Goal: Use online tool/utility: Use online tool/utility

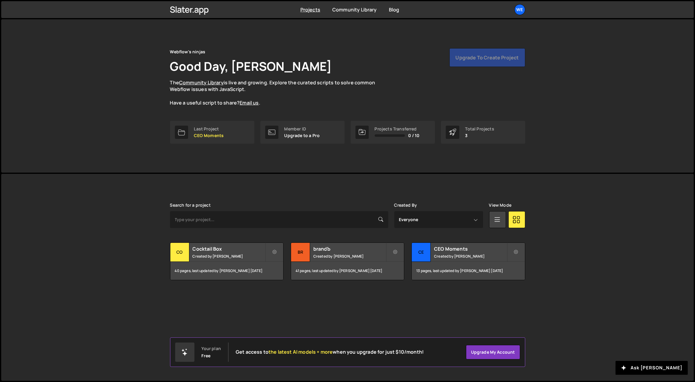
click at [406, 7] on div "Projects Community Library Blog We Projects Your Teams Account Upgrade Logout" at bounding box center [347, 9] width 373 height 17
click at [220, 251] on h2 "Cocktail Box" at bounding box center [229, 248] width 73 height 7
click at [210, 253] on div "Cocktail Box Created by Georgi Tsonev" at bounding box center [226, 252] width 113 height 19
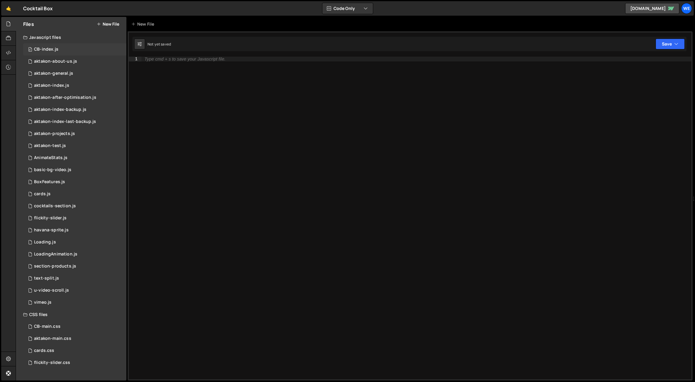
click at [46, 45] on div "0 CB-index.js 0" at bounding box center [74, 49] width 103 height 12
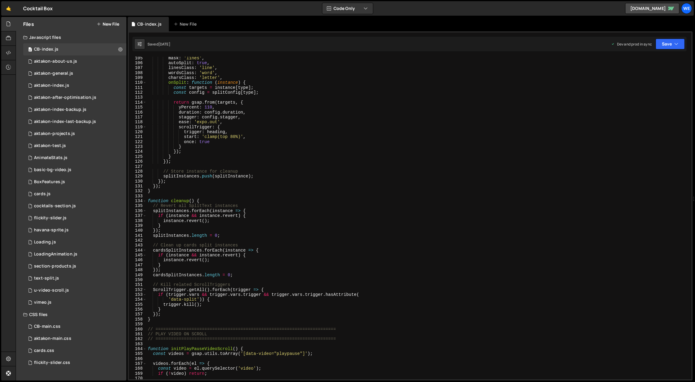
scroll to position [630, 0]
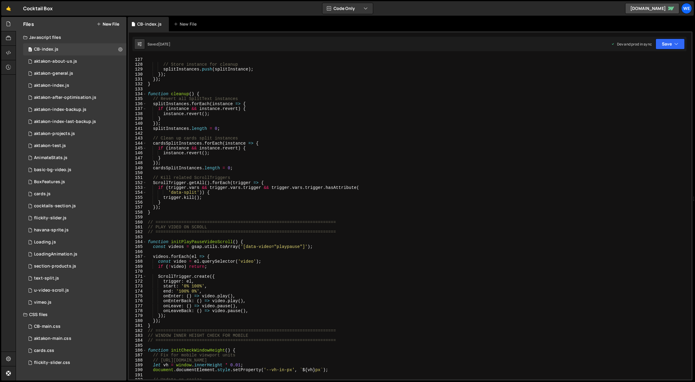
click at [216, 236] on div "}) ; // Store instance for cleanup splitInstances . push ( splitInstance ) ; })…" at bounding box center [418, 218] width 543 height 333
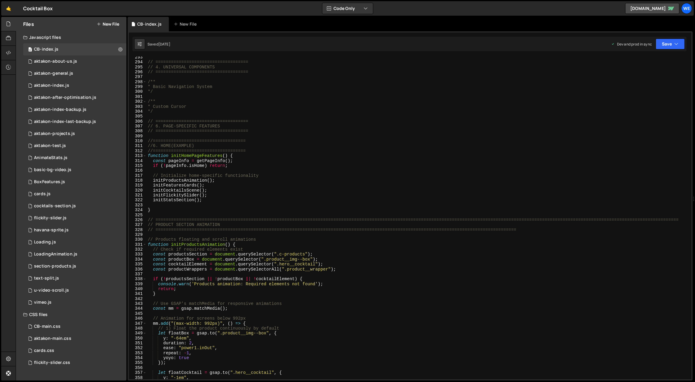
scroll to position [1453, 0]
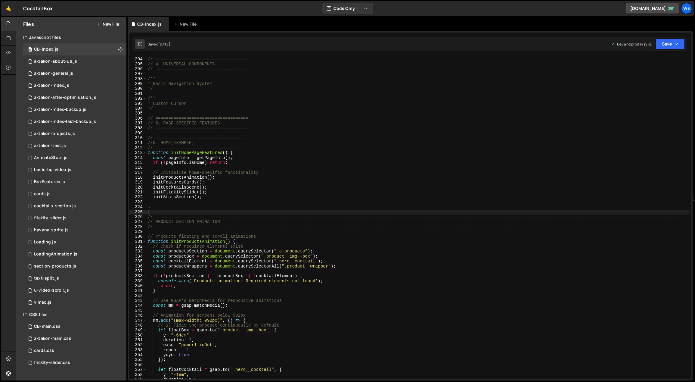
click at [194, 213] on div "// ==================================== // 4. UNIVERSAL COMPONENTS // =========…" at bounding box center [418, 218] width 543 height 333
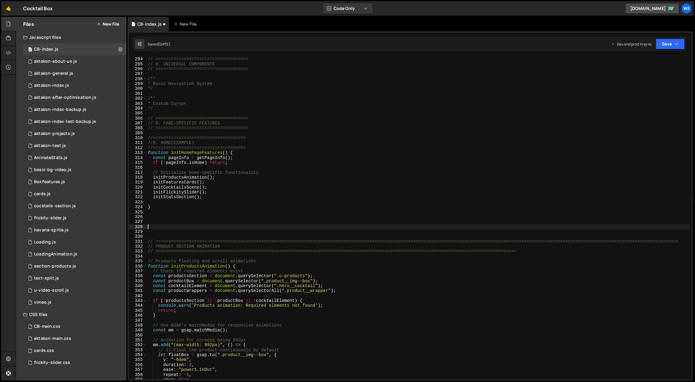
paste textarea "}"
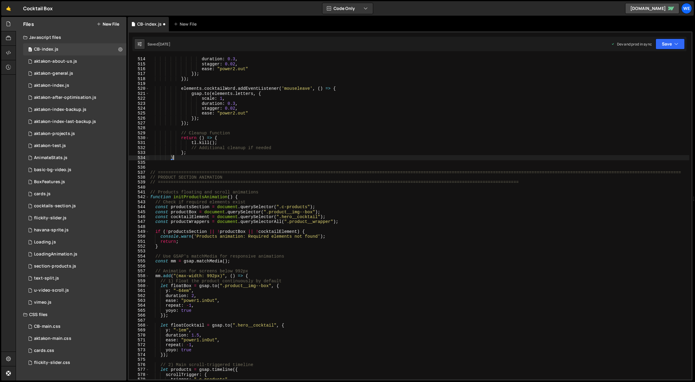
scroll to position [2538, 0]
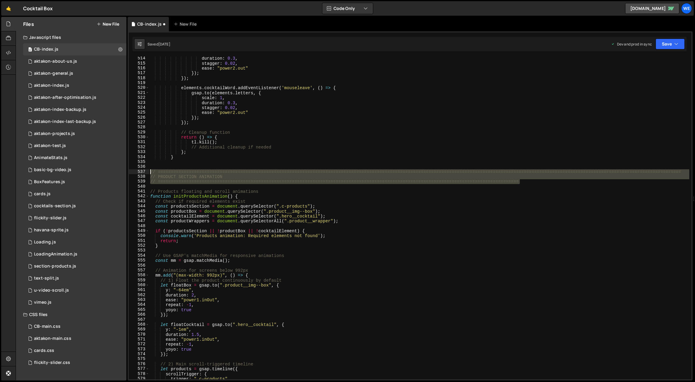
drag, startPoint x: 522, startPoint y: 179, endPoint x: 150, endPoint y: 171, distance: 371.9
click at [150, 171] on div "duration : 0.3 , stagger : 0.02 , ease : "power2.out" }) ; }) ; elements . [GEO…" at bounding box center [419, 222] width 541 height 333
click at [286, 175] on div "duration : 0.3 , stagger : 0.02 , ease : "power2.out" }) ; }) ; elements . [GEO…" at bounding box center [419, 218] width 540 height 322
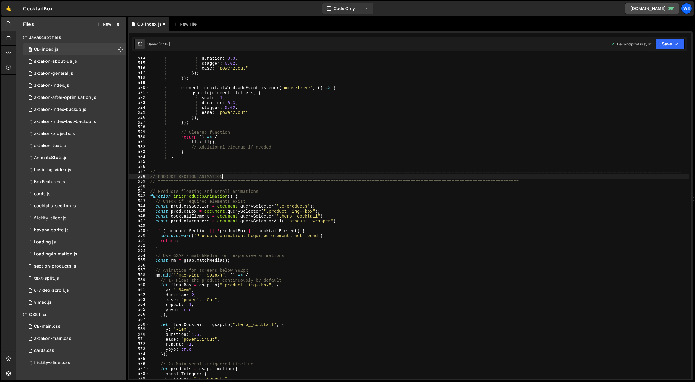
scroll to position [2429, 0]
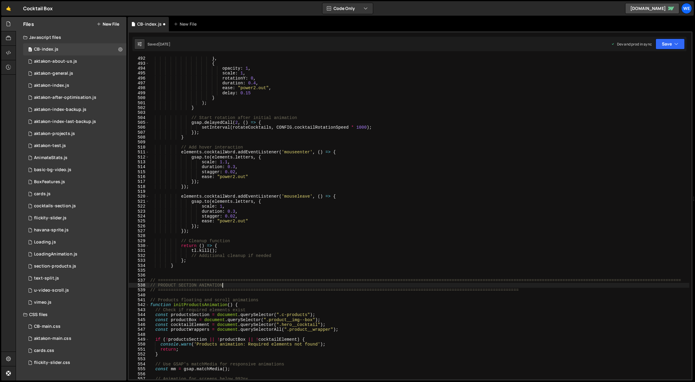
click at [248, 171] on div "} , { opacity : 1 , scale : 1 , rotationY : 0 , duration : 0.4 , ease : "power2…" at bounding box center [419, 222] width 541 height 333
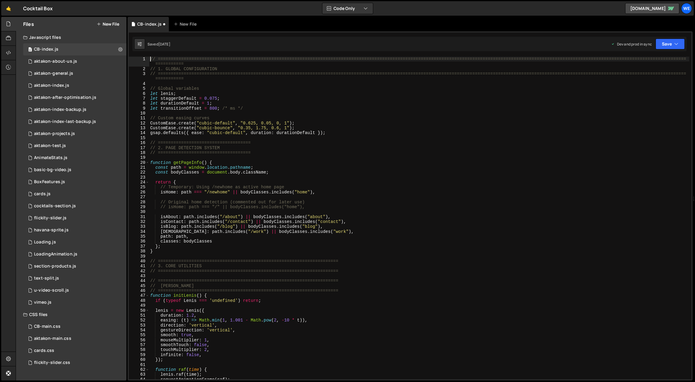
scroll to position [25, 0]
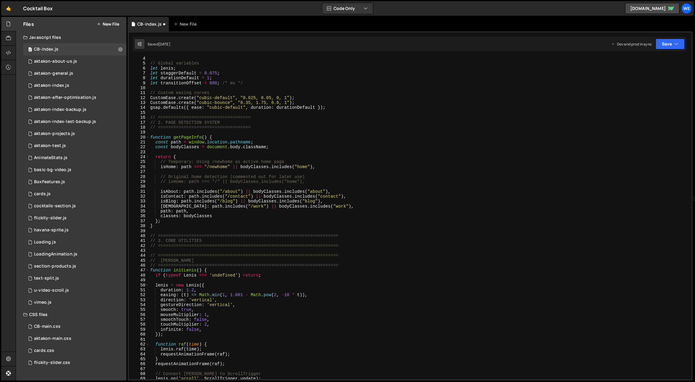
click at [197, 259] on div "// Global variables let [PERSON_NAME] ; let staggerDefault = 0.075 ; let durati…" at bounding box center [419, 222] width 541 height 333
type textarea "// [PERSON_NAME]"
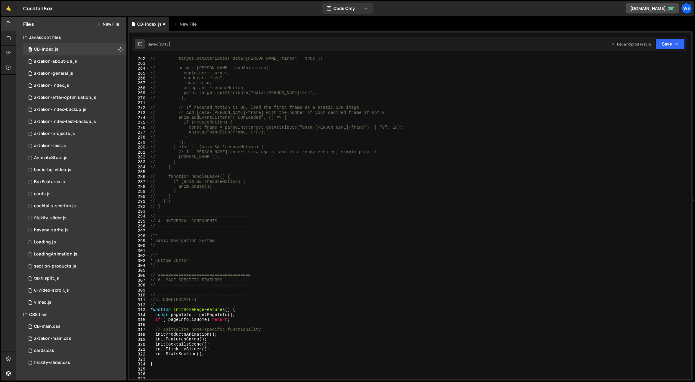
scroll to position [1394, 0]
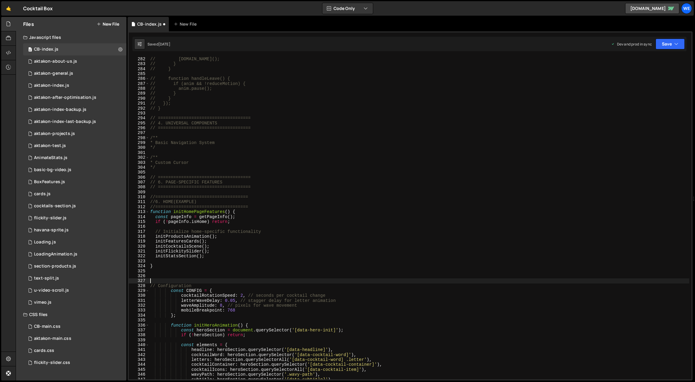
click at [189, 278] on div "// [DOMAIN_NAME](); // } // } // function handleLeave() { // if (anim && !reduc…" at bounding box center [419, 223] width 541 height 333
paste textarea "// ============================================================================…"
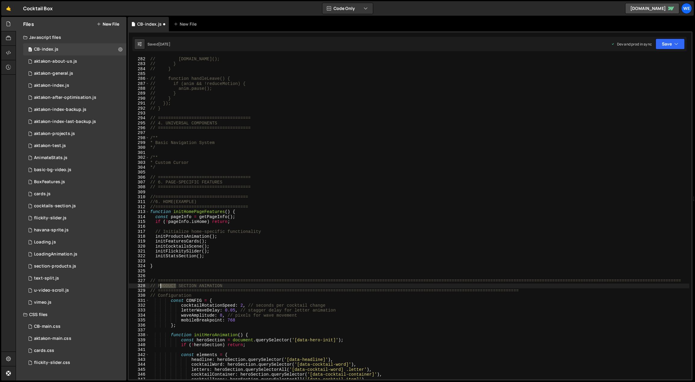
drag, startPoint x: 176, startPoint y: 284, endPoint x: 160, endPoint y: 285, distance: 16.3
click at [160, 285] on div "// [DOMAIN_NAME](); // } // } // function handleLeave() { // if (anim && !reduc…" at bounding box center [419, 223] width 541 height 333
click at [241, 245] on div "// [DOMAIN_NAME](); // } // } // function handleLeave() { // if (anim && !reduc…" at bounding box center [419, 223] width 541 height 333
click at [549, 293] on div "// [DOMAIN_NAME](); // } // } // function handleLeave() { // if (anim && !reduc…" at bounding box center [419, 223] width 541 height 333
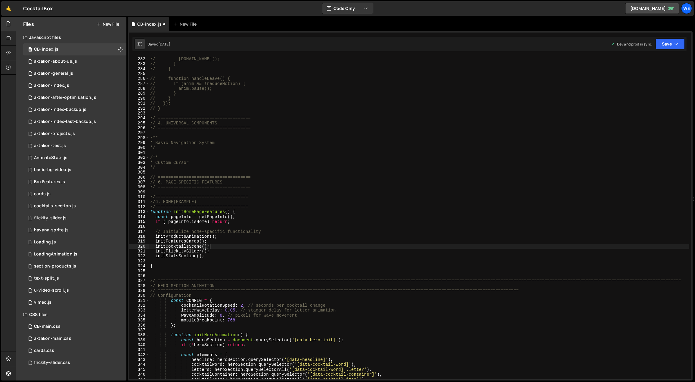
type textarea "// ============================================================================…"
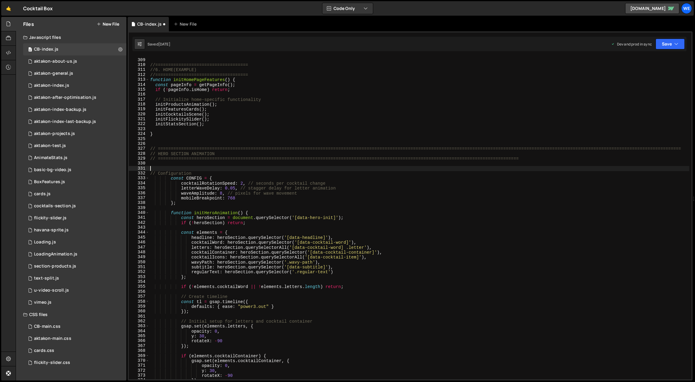
scroll to position [1526, 0]
drag, startPoint x: 244, startPoint y: 212, endPoint x: 194, endPoint y: 213, distance: 50.3
click at [194, 213] on div "// ==================================== //==================================== …" at bounding box center [419, 219] width 541 height 333
click at [257, 263] on div "// ==================================== //==================================== …" at bounding box center [419, 219] width 541 height 333
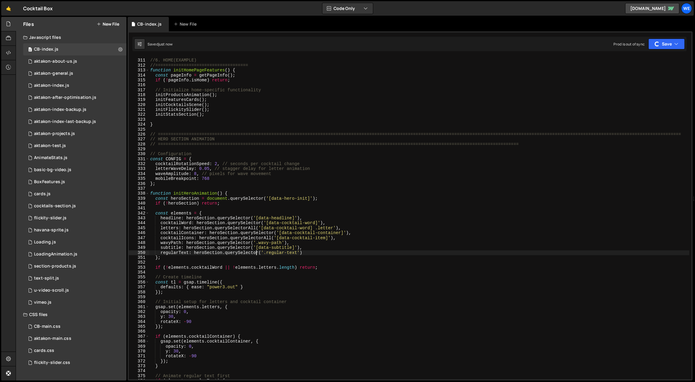
scroll to position [1416, 0]
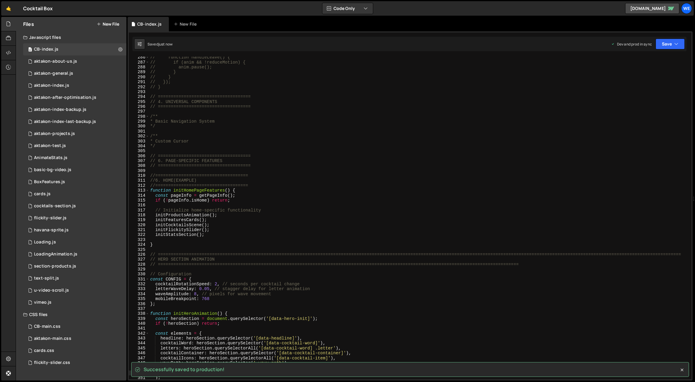
click at [211, 233] on div "// function handleLeave() { // if (anim && !reduceMotion) { // anim.pause(); //…" at bounding box center [419, 221] width 541 height 333
click at [218, 213] on div "// function handleLeave() { // if (anim && !reduceMotion) { // anim.pause(); //…" at bounding box center [419, 221] width 541 height 333
type textarea "initProductsAnimation();"
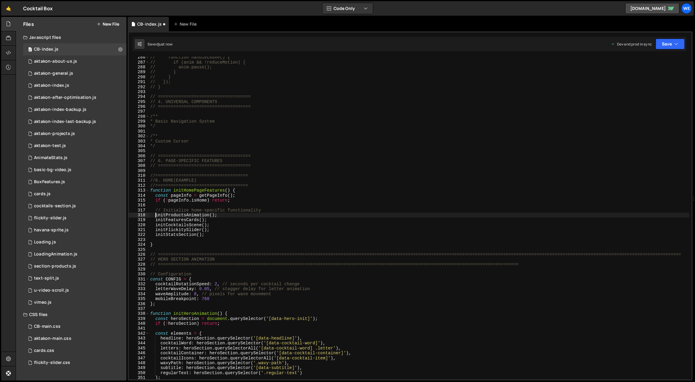
type textarea "initProductsAnimation();"
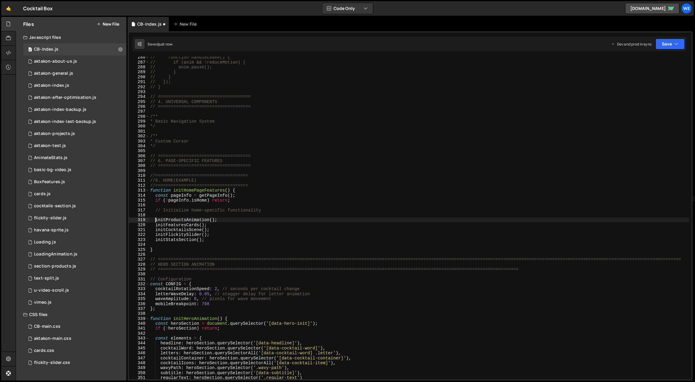
scroll to position [0, 0]
paste textarea "initHeroAnimation()"
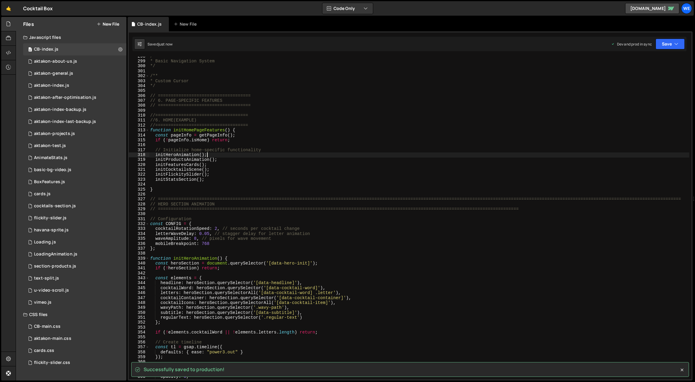
scroll to position [1572, 0]
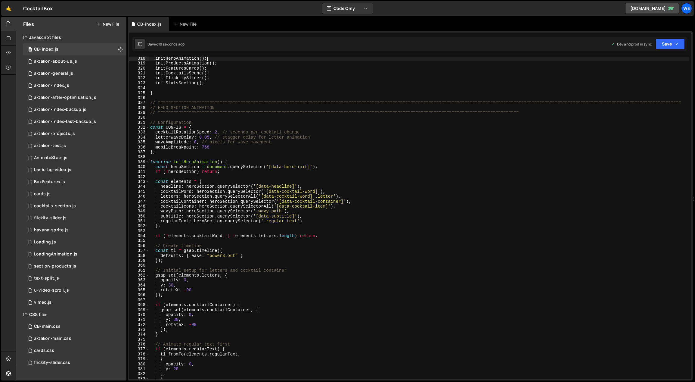
click at [287, 228] on div "initHeroAnimation ( ) ; initProductsAnimation ( ) ; initFeaturesCards ( ) ; ini…" at bounding box center [419, 222] width 541 height 333
click at [299, 279] on div "initHeroAnimation ( ) ; initProductsAnimation ( ) ; initFeaturesCards ( ) ; ini…" at bounding box center [419, 221] width 541 height 333
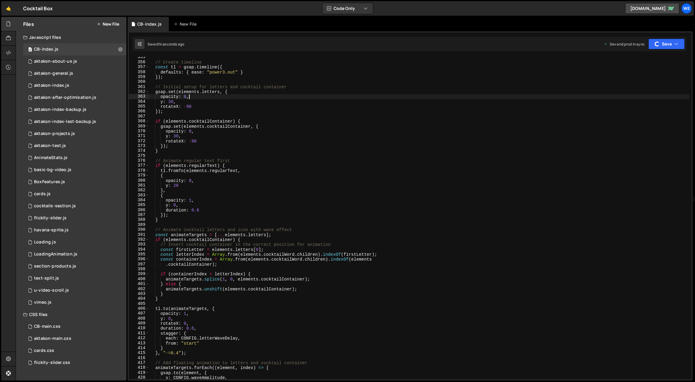
scroll to position [1834, 0]
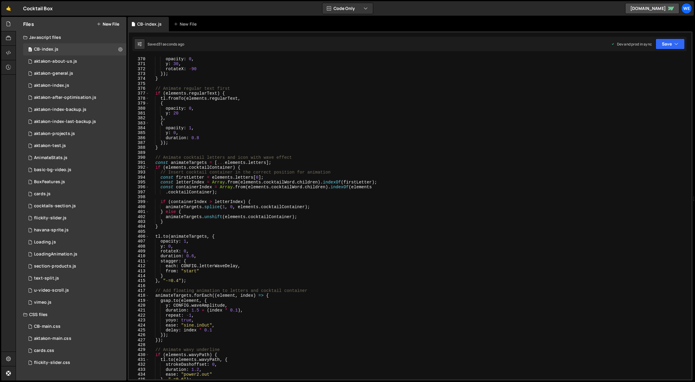
click at [266, 206] on div "opacity : 0 , y : 30 , rotateX : - 90 }) ; } // Animate regular text first if (…" at bounding box center [419, 223] width 541 height 333
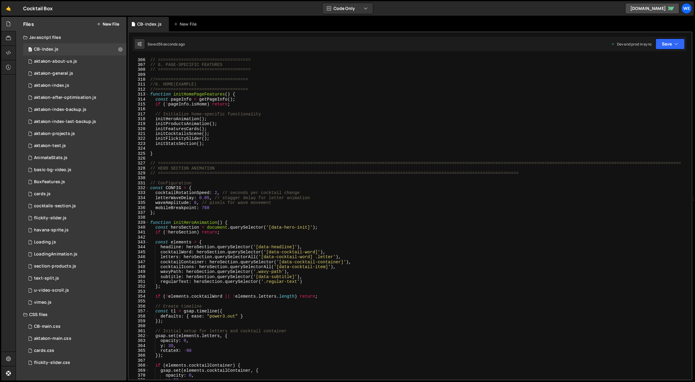
scroll to position [1615, 0]
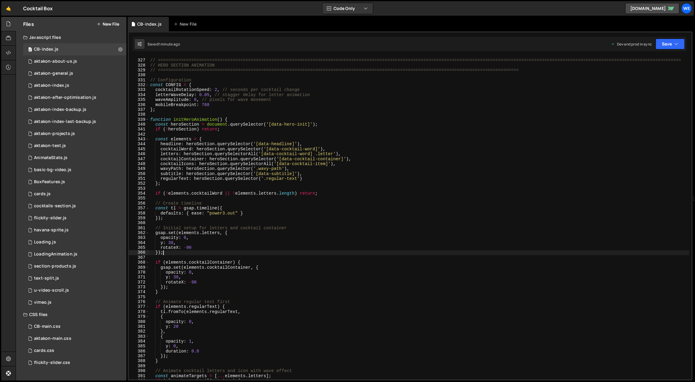
click at [324, 251] on div "// ============================================================================…" at bounding box center [419, 219] width 541 height 333
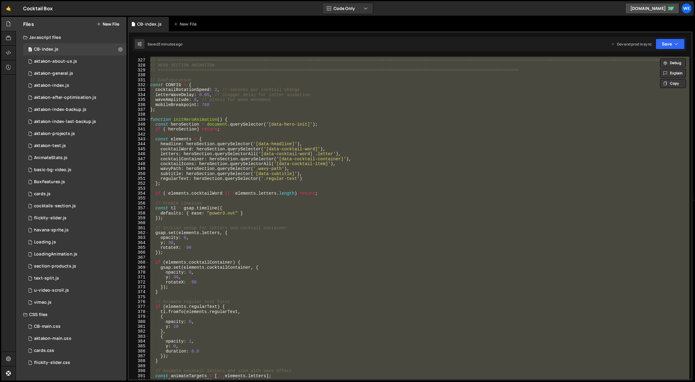
click at [252, 216] on div "// ============================================================================…" at bounding box center [419, 218] width 540 height 322
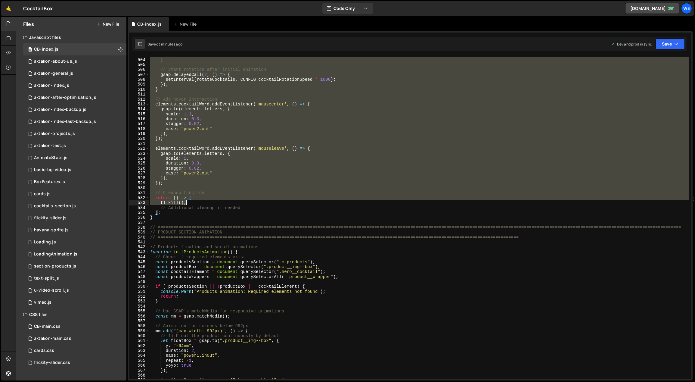
scroll to position [2518, 0]
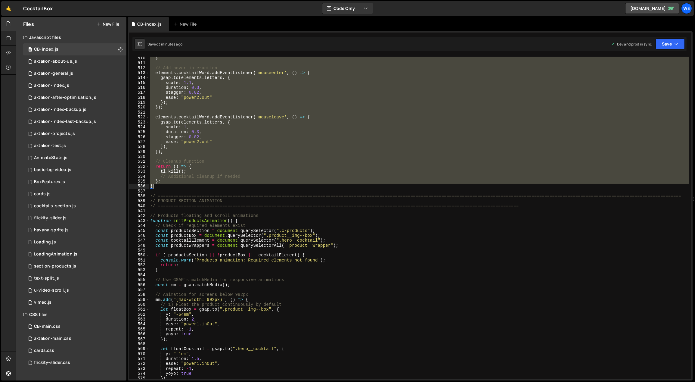
drag, startPoint x: 151, startPoint y: 118, endPoint x: 198, endPoint y: 184, distance: 80.5
click at [198, 185] on div "} // Add hover interaction elements . [GEOGRAPHIC_DATA] . addEventListener ( 'm…" at bounding box center [419, 222] width 541 height 333
paste textarea
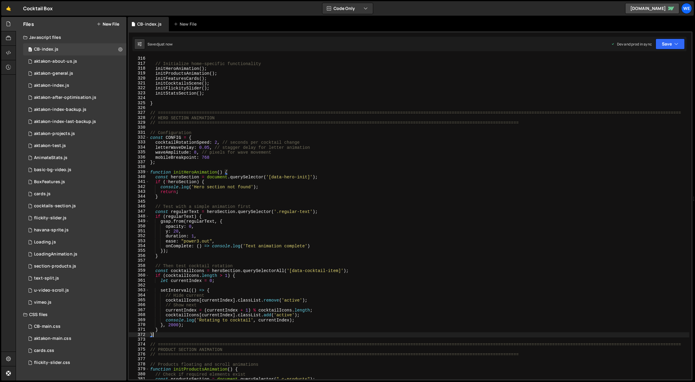
scroll to position [1498, 0]
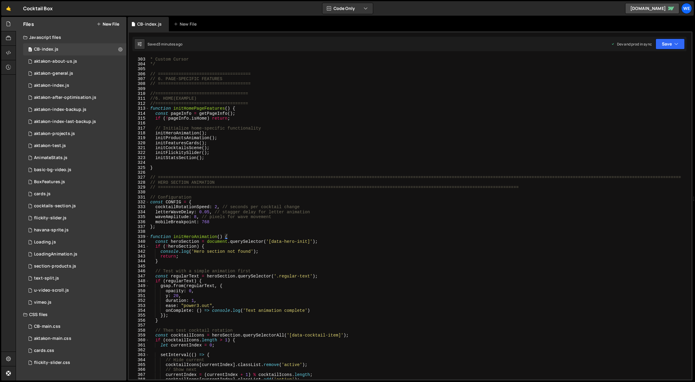
click at [314, 243] on div "/** * Custom Cursor */ // ==================================== // 6. PAGE-SPECI…" at bounding box center [419, 218] width 541 height 333
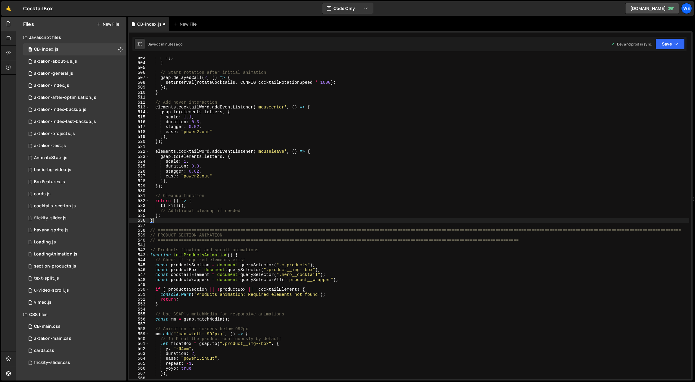
scroll to position [2484, 0]
click at [375, 275] on div "}) ; } // Start rotation after initial animation gsap . delayedCall ( 2 , ( ) =…" at bounding box center [419, 221] width 541 height 333
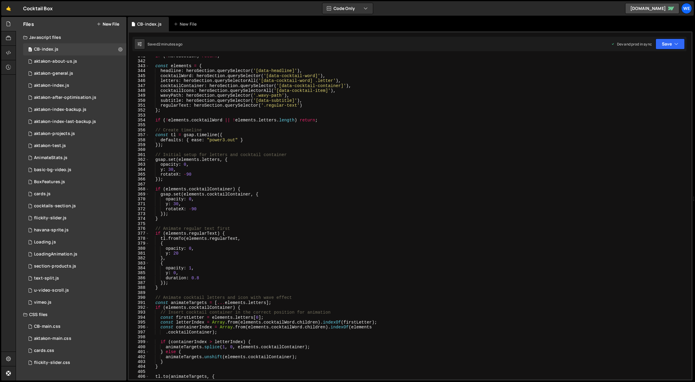
scroll to position [1530, 0]
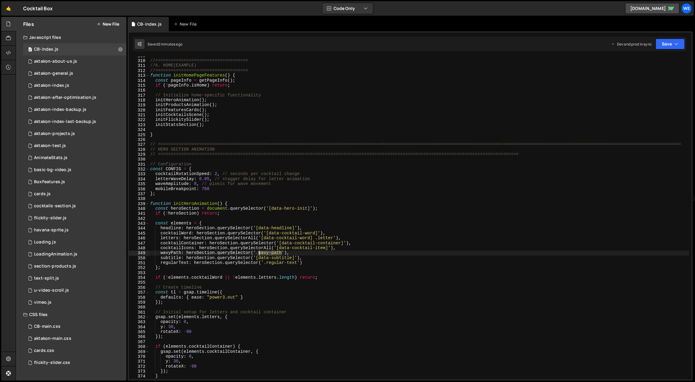
drag, startPoint x: 281, startPoint y: 253, endPoint x: 259, endPoint y: 251, distance: 22.3
click at [259, 251] on div "//==================================== //6. HOME(EXAMPLE) //===================…" at bounding box center [419, 219] width 541 height 333
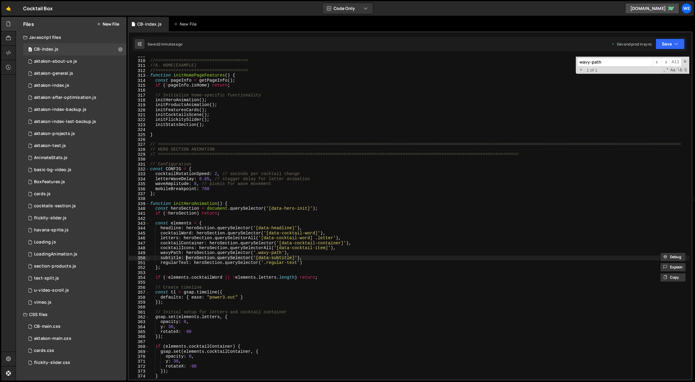
click at [186, 256] on div "//==================================== //6. HOME(EXAMPLE) //===================…" at bounding box center [419, 219] width 541 height 333
drag, startPoint x: 181, startPoint y: 252, endPoint x: 160, endPoint y: 252, distance: 20.8
click at [160, 252] on div "//==================================== //6. HOME(EXAMPLE) //===================…" at bounding box center [419, 219] width 541 height 333
type textarea "wavyPath: heroSection.querySelector('.wavy-path'),"
type input "wavyPath"
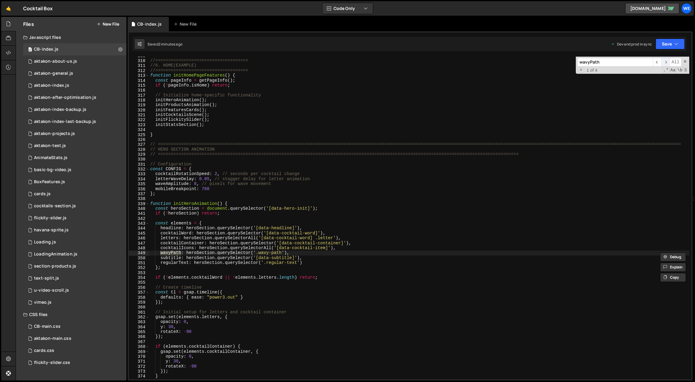
click at [665, 63] on span "​" at bounding box center [665, 62] width 8 height 9
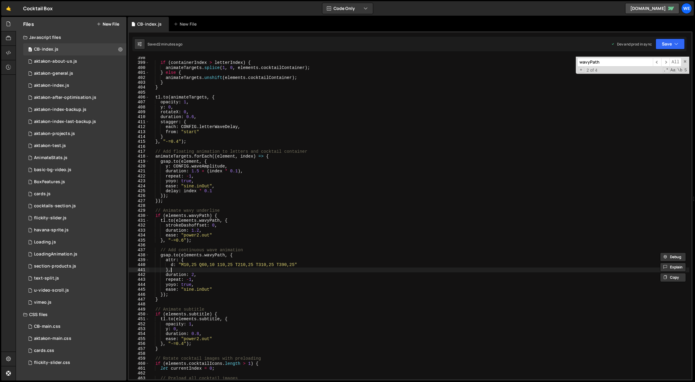
click at [281, 267] on div "if ( containerIndex > letterIndex ) { animateTargets . splice ( 1 , 0 , element…" at bounding box center [419, 221] width 541 height 333
click at [323, 284] on div "if ( containerIndex > letterIndex ) { animateTargets . splice ( 1 , 0 , element…" at bounding box center [419, 221] width 541 height 333
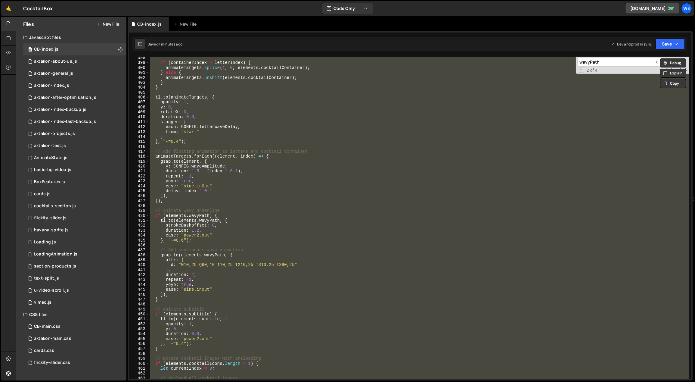
click at [374, 228] on div "if ( containerIndex > letterIndex ) { animateTargets . splice ( 1 , 0 , element…" at bounding box center [419, 221] width 541 height 333
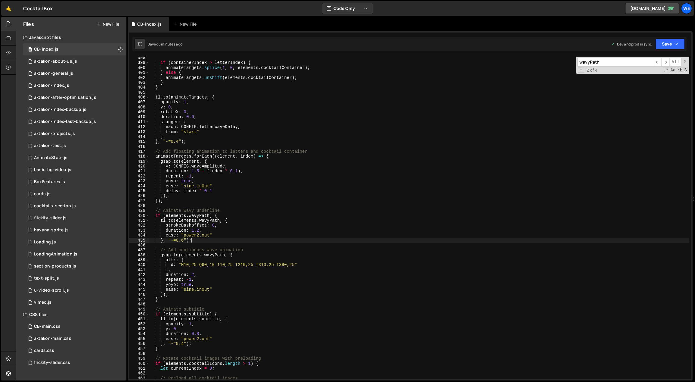
click at [367, 241] on div "if ( containerIndex > letterIndex ) { animateTargets . splice ( 1 , 0 , element…" at bounding box center [419, 221] width 541 height 333
click at [398, 198] on div "if ( containerIndex > letterIndex ) { animateTargets . splice ( 1 , 0 , element…" at bounding box center [419, 221] width 541 height 333
type textarea "});"
click at [617, 64] on input "wavyPath" at bounding box center [615, 62] width 76 height 9
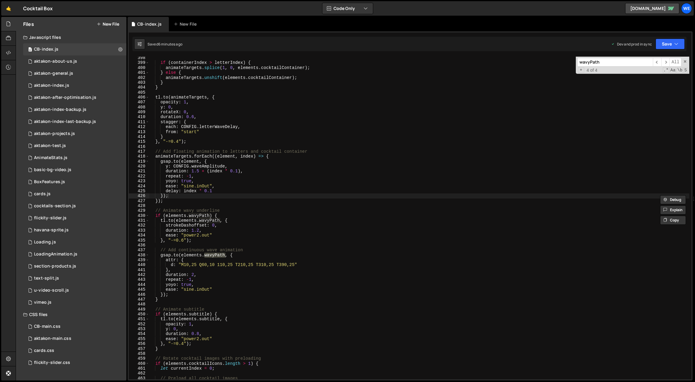
click at [617, 64] on input "wavyPath" at bounding box center [615, 62] width 76 height 9
paste input "if (elements.wavyPath) {"
type input "if (elements.wavyPath) {"
click at [233, 227] on div "if ( containerIndex > letterIndex ) { animateTargets . splice ( 1 , 0 , element…" at bounding box center [419, 221] width 541 height 333
click at [232, 217] on div "if ( containerIndex > letterIndex ) { animateTargets . splice ( 1 , 0 , element…" at bounding box center [419, 221] width 541 height 333
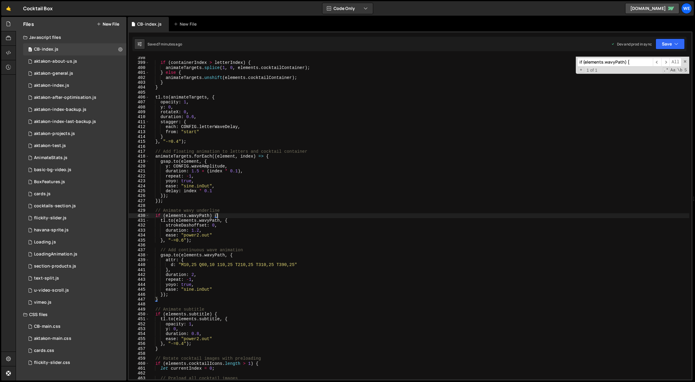
click at [204, 217] on div "if ( containerIndex > letterIndex ) { animateTargets . splice ( 1 , 0 , element…" at bounding box center [419, 221] width 541 height 333
click at [181, 211] on div "if ( containerIndex > letterIndex ) { animateTargets . splice ( 1 , 0 , element…" at bounding box center [419, 221] width 541 height 333
click at [228, 215] on div "if ( containerIndex > letterIndex ) { animateTargets . splice ( 1 , 0 , element…" at bounding box center [419, 221] width 541 height 333
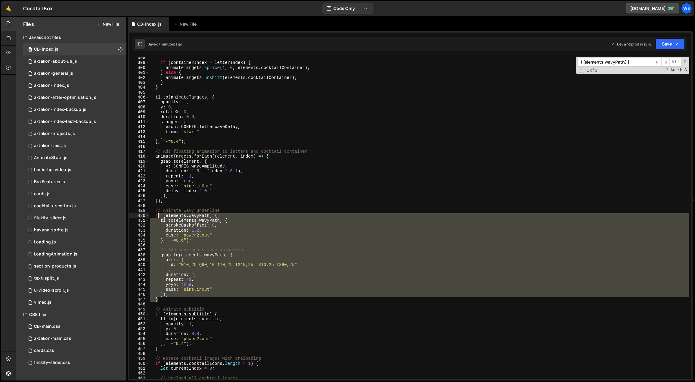
drag, startPoint x: 162, startPoint y: 299, endPoint x: 154, endPoint y: 211, distance: 88.2
click at [154, 211] on div "if ( containerIndex > letterIndex ) { animateTargets . splice ( 1 , 0 , element…" at bounding box center [419, 221] width 541 height 333
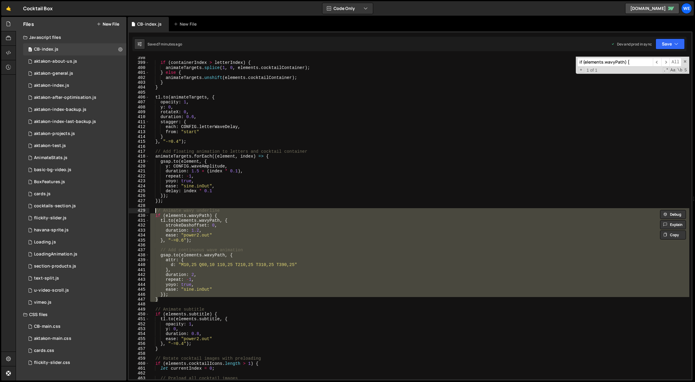
paste textarea "}"
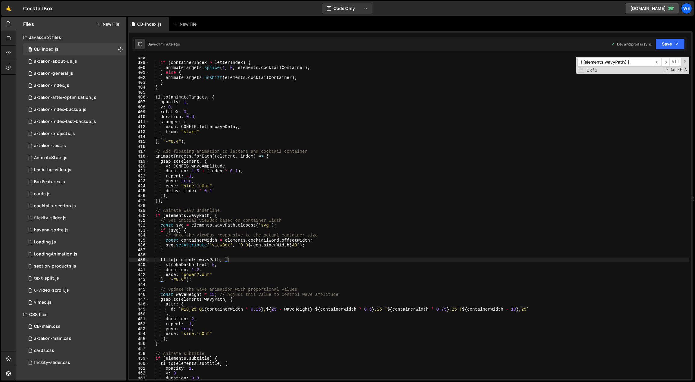
click at [338, 259] on div "if ( containerIndex > letterIndex ) { animateTargets . splice ( 1 , 0 , element…" at bounding box center [419, 221] width 541 height 333
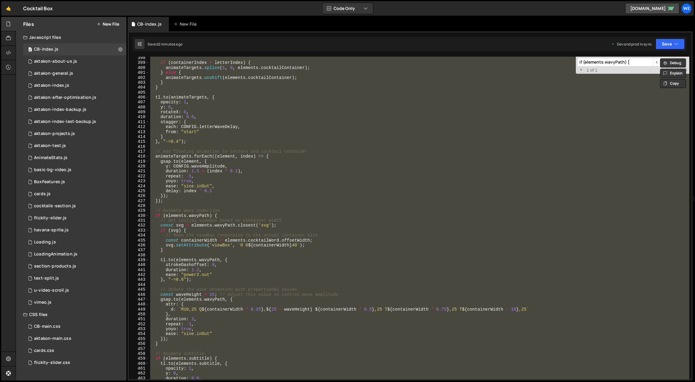
click at [295, 260] on div "if ( containerIndex > letterIndex ) { animateTargets . splice ( 1 , 0 , element…" at bounding box center [419, 218] width 540 height 322
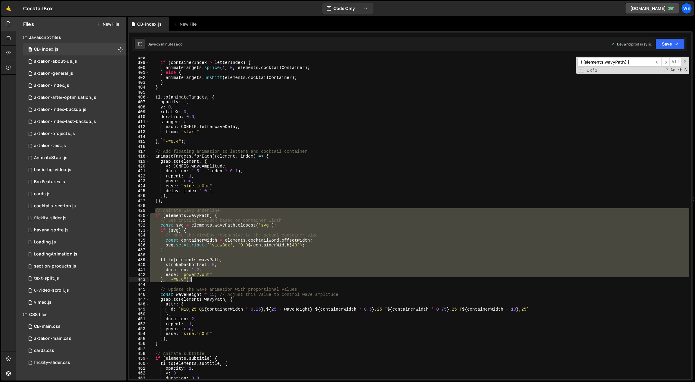
drag, startPoint x: 157, startPoint y: 210, endPoint x: 195, endPoint y: 281, distance: 80.8
click at [195, 281] on div "if ( containerIndex > letterIndex ) { animateTargets . splice ( 1 , 0 , element…" at bounding box center [419, 221] width 541 height 333
click at [200, 278] on div "if ( containerIndex > letterIndex ) { animateTargets . splice ( 1 , 0 , element…" at bounding box center [419, 218] width 540 height 322
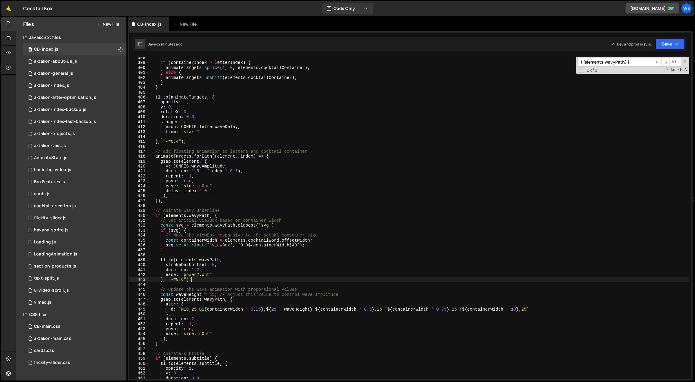
scroll to position [1972, 0]
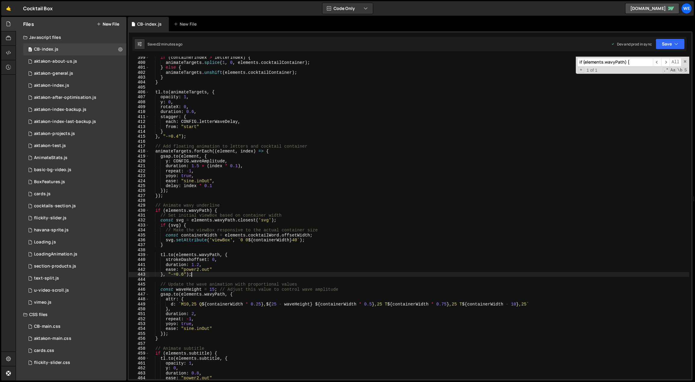
click at [178, 339] on div "if ( containerIndex > letterIndex ) { animateTargets . splice ( 1 , 0 , element…" at bounding box center [419, 221] width 541 height 333
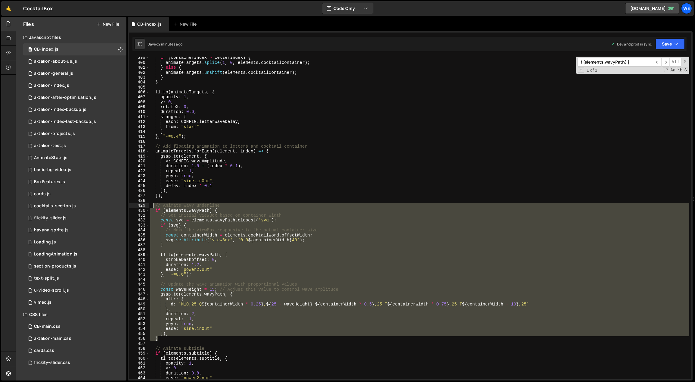
drag, startPoint x: 163, startPoint y: 337, endPoint x: 153, endPoint y: 206, distance: 131.3
click at [153, 206] on div "if ( containerIndex > letterIndex ) { animateTargets . splice ( 1 , 0 , element…" at bounding box center [419, 221] width 541 height 333
paste textarea "}"
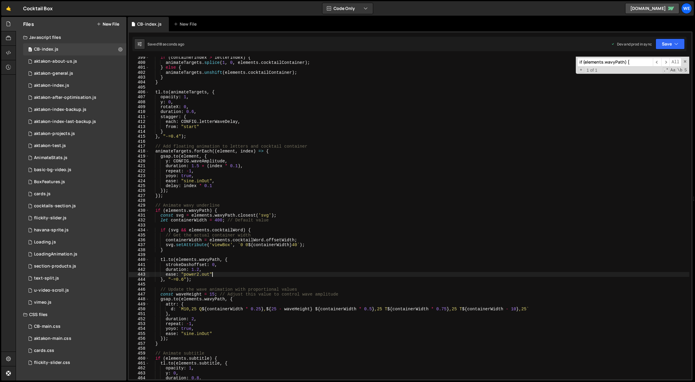
click at [259, 274] on div "if ( containerIndex > letterIndex ) { animateTargets . splice ( 1 , 0 , element…" at bounding box center [419, 221] width 541 height 333
drag, startPoint x: 191, startPoint y: 340, endPoint x: 176, endPoint y: 343, distance: 15.8
click at [191, 340] on div "if ( containerIndex > letterIndex ) { animateTargets . splice ( 1 , 0 , element…" at bounding box center [419, 221] width 541 height 333
click at [175, 344] on div "if ( containerIndex > letterIndex ) { animateTargets . splice ( 1 , 0 , element…" at bounding box center [419, 221] width 541 height 333
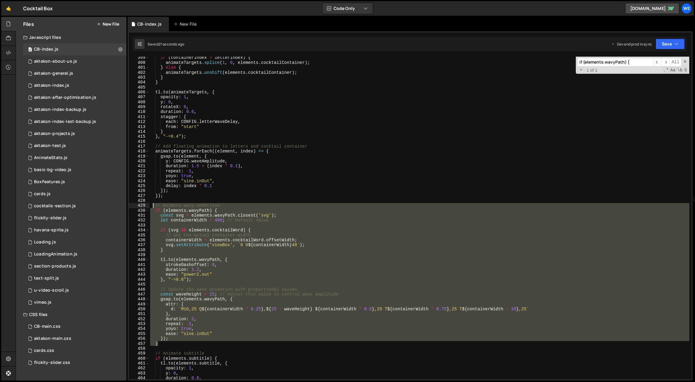
drag, startPoint x: 163, startPoint y: 344, endPoint x: 154, endPoint y: 206, distance: 138.2
click at [154, 206] on div "if ( containerIndex > letterIndex ) { animateTargets . splice ( 1 , 0 , element…" at bounding box center [419, 221] width 541 height 333
paste textarea "}"
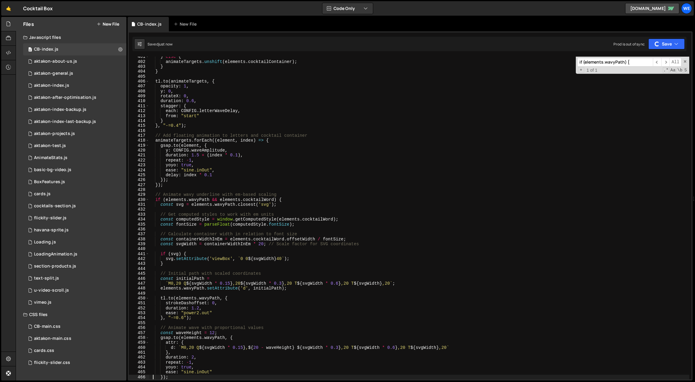
scroll to position [2011, 0]
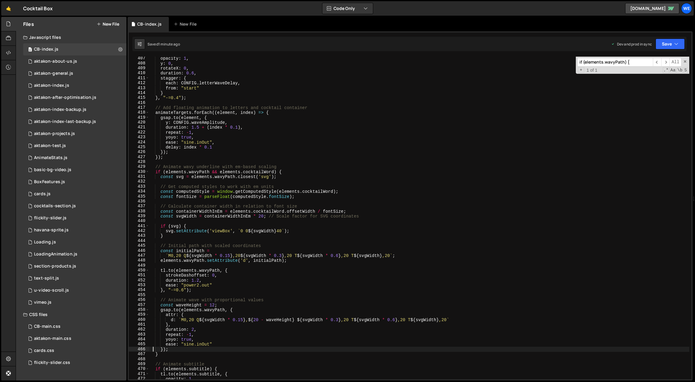
click at [513, 165] on div "opacity : 1 , y : 0 , rotateX : 0 , duration : 0.6 , stagger : { each : CONFIG …" at bounding box center [419, 222] width 541 height 333
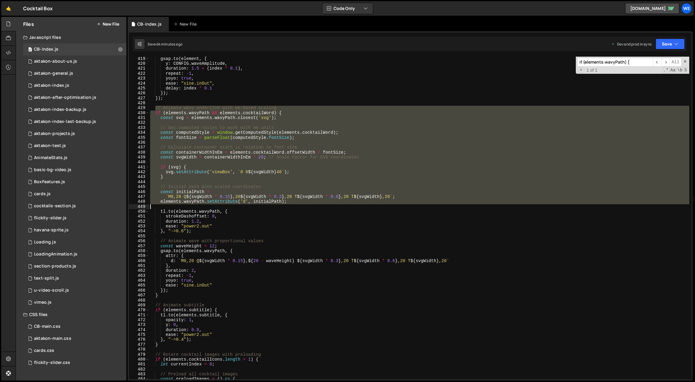
scroll to position [2092, 0]
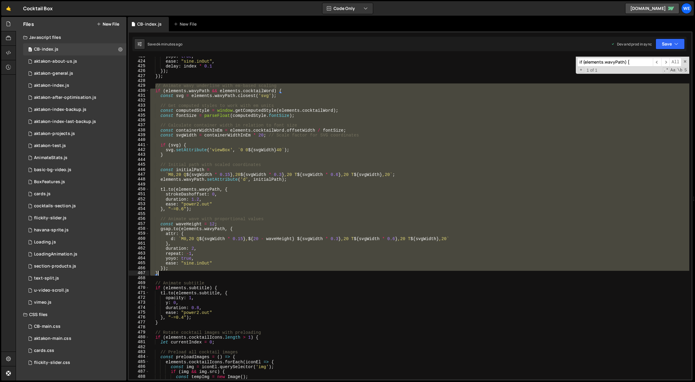
drag, startPoint x: 156, startPoint y: 167, endPoint x: 173, endPoint y: 271, distance: 105.6
click at [173, 271] on div "yoyo : true , ease : "sine.inOut" , delay : index * 0.1 }) ; }) ; // Animate wa…" at bounding box center [419, 220] width 541 height 333
paste textarea
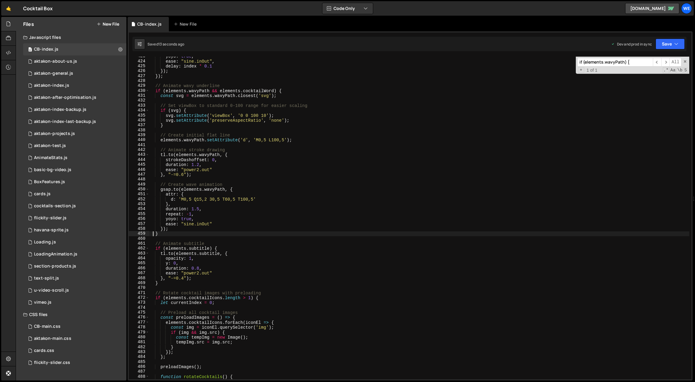
click at [426, 262] on div "yoyo : true , ease : "sine.inOut" , delay : index * 0.1 }) ; }) ; // Animate wa…" at bounding box center [419, 220] width 541 height 333
click at [283, 251] on div "yoyo : true , ease : "sine.inOut" , delay : index * 0.1 }) ; }) ; // Animate wa…" at bounding box center [419, 220] width 541 height 333
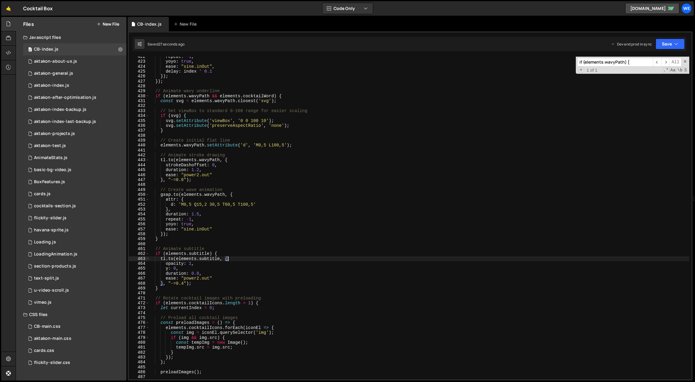
scroll to position [2028, 0]
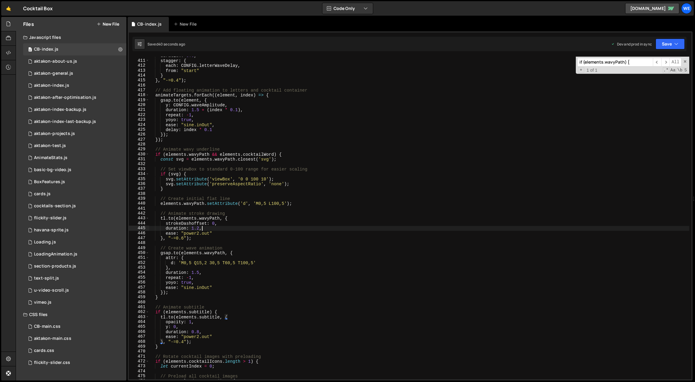
click at [408, 229] on div "duration : 0.6 , stagger : { each : CONFIG . letterWaveDelay , from : "start" }…" at bounding box center [419, 219] width 541 height 333
click at [263, 272] on div "duration : 0.6 , stagger : { each : CONFIG . letterWaveDelay , from : "start" }…" at bounding box center [419, 219] width 541 height 333
click at [324, 224] on div "duration : 0.6 , stagger : { each : CONFIG . letterWaveDelay , from : "start" }…" at bounding box center [419, 219] width 541 height 333
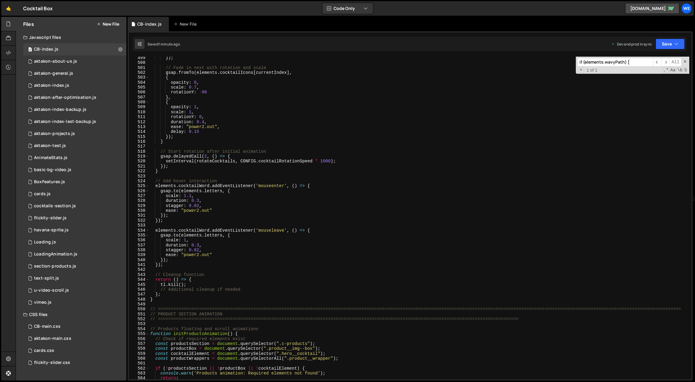
scroll to position [2464, 0]
click at [261, 272] on div "}) ; // Fade in next with rotation and scale gsap . fromTo ( elements . cocktai…" at bounding box center [419, 221] width 541 height 333
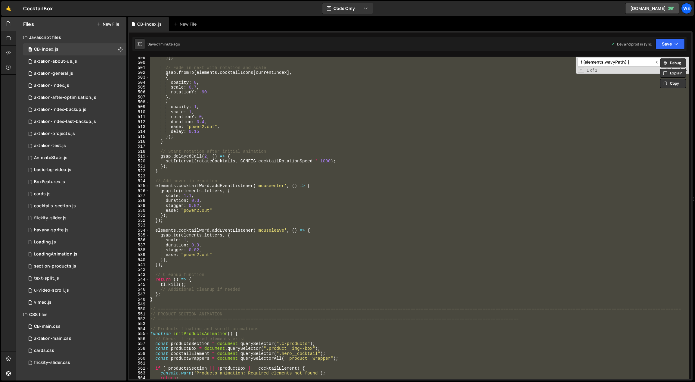
click at [254, 291] on div "}) ; // Fade in next with rotation and scale gsap . fromTo ( elements . cocktai…" at bounding box center [419, 218] width 540 height 322
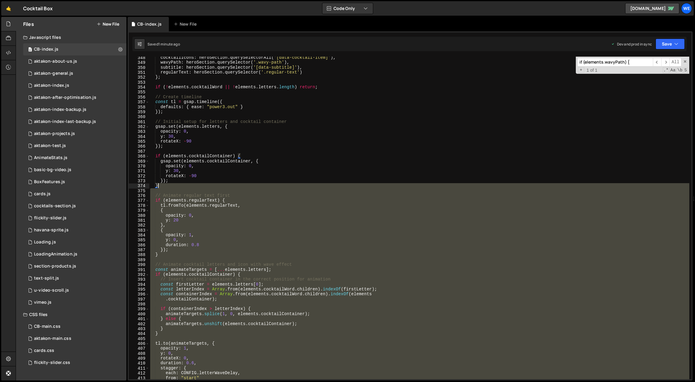
scroll to position [1506, 0]
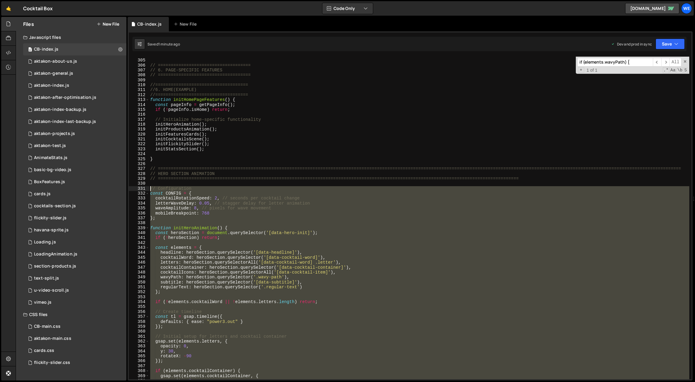
drag, startPoint x: 154, startPoint y: 302, endPoint x: 150, endPoint y: 189, distance: 112.7
click at [150, 189] on div "*/ // ==================================== // 6. PAGE-SPECIFIC FEATURES // ====…" at bounding box center [419, 219] width 541 height 333
click at [317, 211] on div "*/ // ==================================== // 6. PAGE-SPECIFIC FEATURES // ====…" at bounding box center [419, 218] width 540 height 322
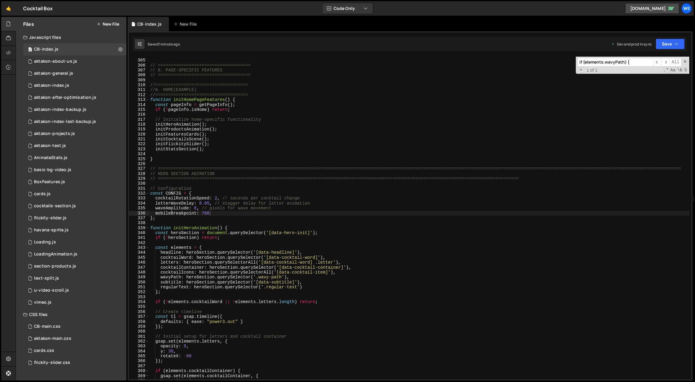
click at [260, 238] on div "*/ // ==================================== // 6. PAGE-SPECIFIC FEATURES // ====…" at bounding box center [419, 219] width 541 height 333
type textarea "if (!heroSection) return;"
click at [260, 238] on div "*/ // ==================================== // 6. PAGE-SPECIFIC FEATURES // ====…" at bounding box center [419, 219] width 541 height 333
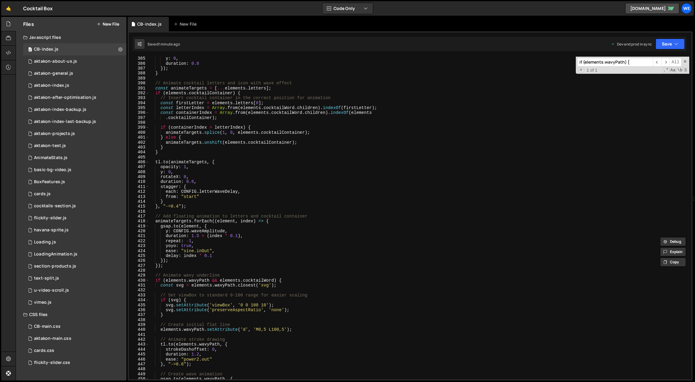
scroll to position [1960, 0]
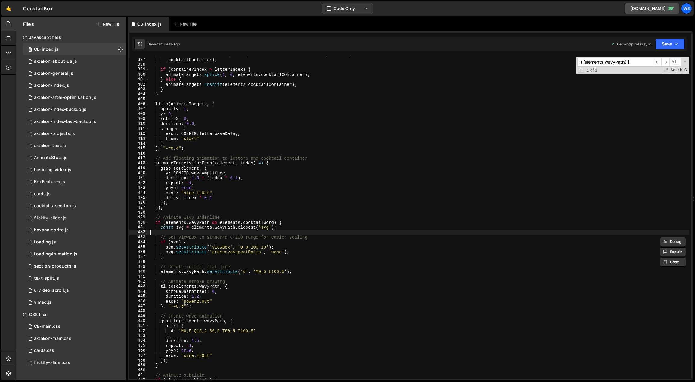
click at [175, 231] on div "const containerIndex = Array . from ( elements . [GEOGRAPHIC_DATA] . children )…" at bounding box center [419, 218] width 541 height 333
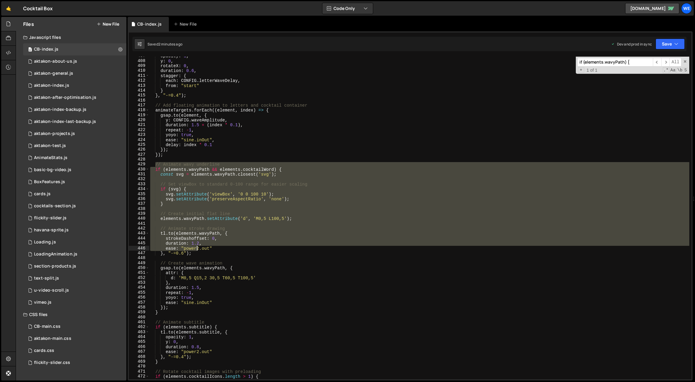
scroll to position [2049, 0]
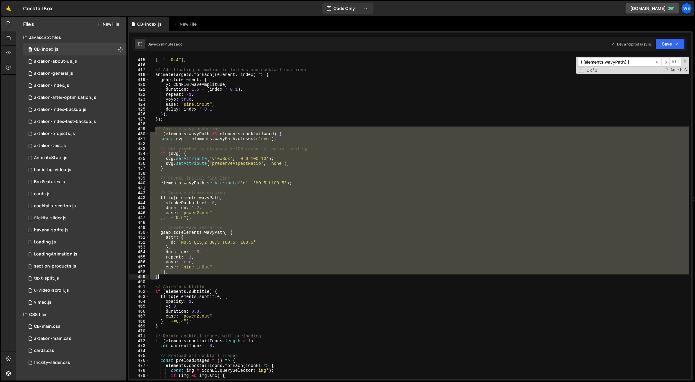
drag, startPoint x: 155, startPoint y: 217, endPoint x: 165, endPoint y: 276, distance: 59.8
click at [165, 276] on div "} } , "-=0.4" ) ; // Add floating animation to letters and cocktail container a…" at bounding box center [419, 219] width 541 height 333
paste textarea
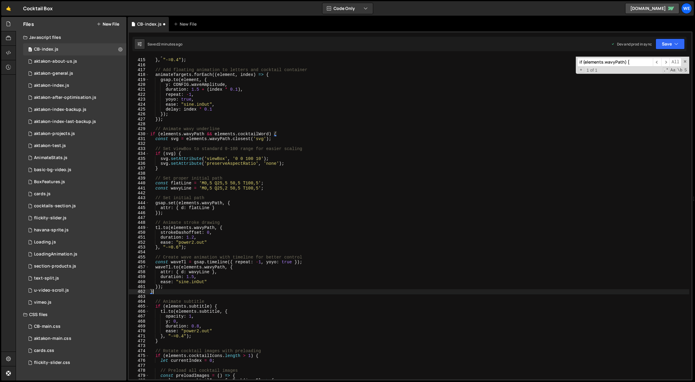
type textarea "}"
